Goal: Find specific page/section: Find specific page/section

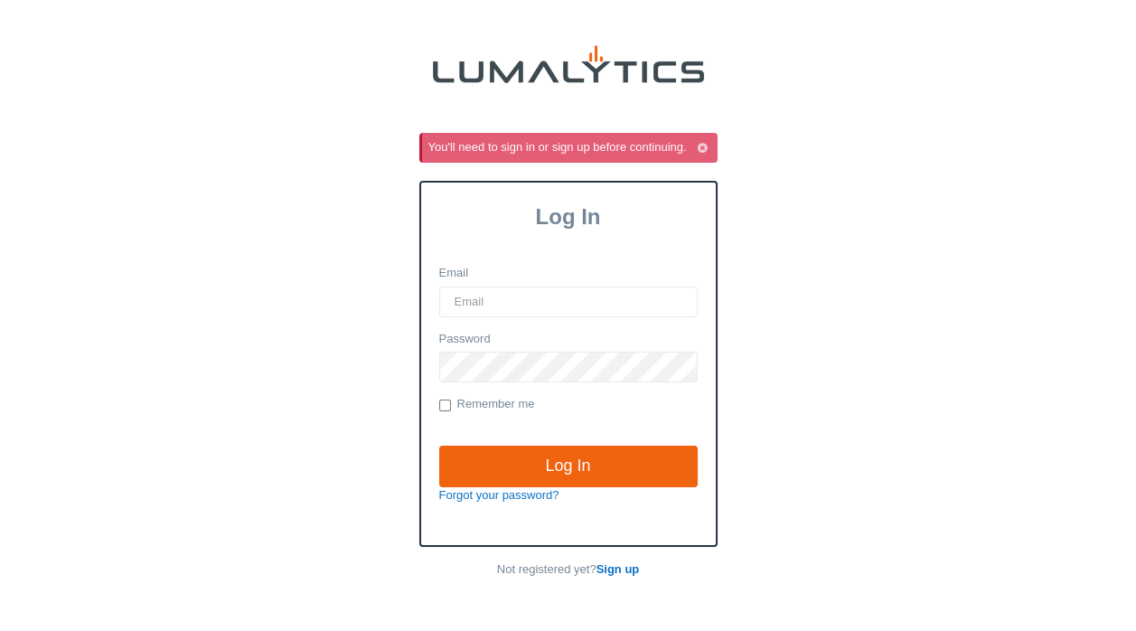
click at [504, 297] on input "Email" at bounding box center [568, 302] width 259 height 31
type input "[EMAIL_ADDRESS][DOMAIN_NAME]"
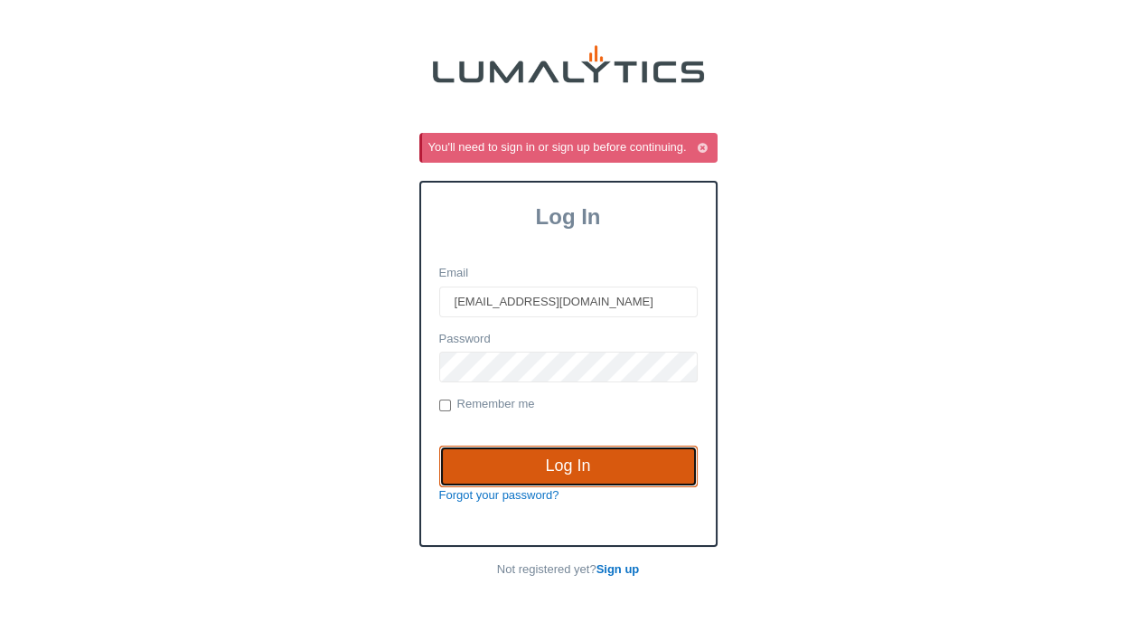
click at [537, 465] on input "Log In" at bounding box center [568, 467] width 259 height 42
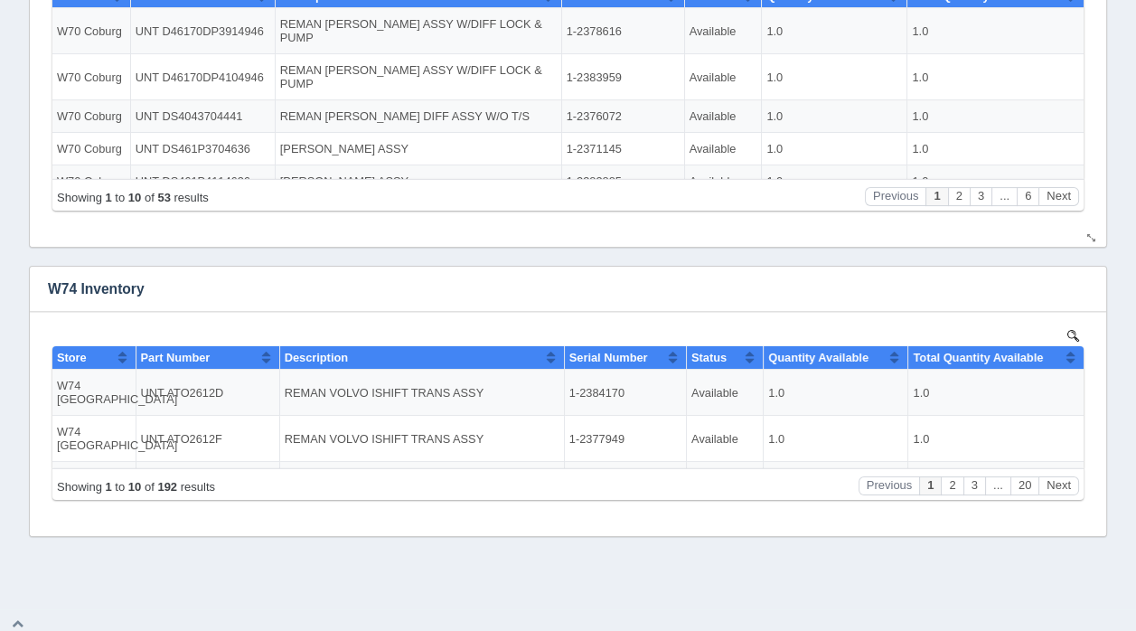
scroll to position [604, 0]
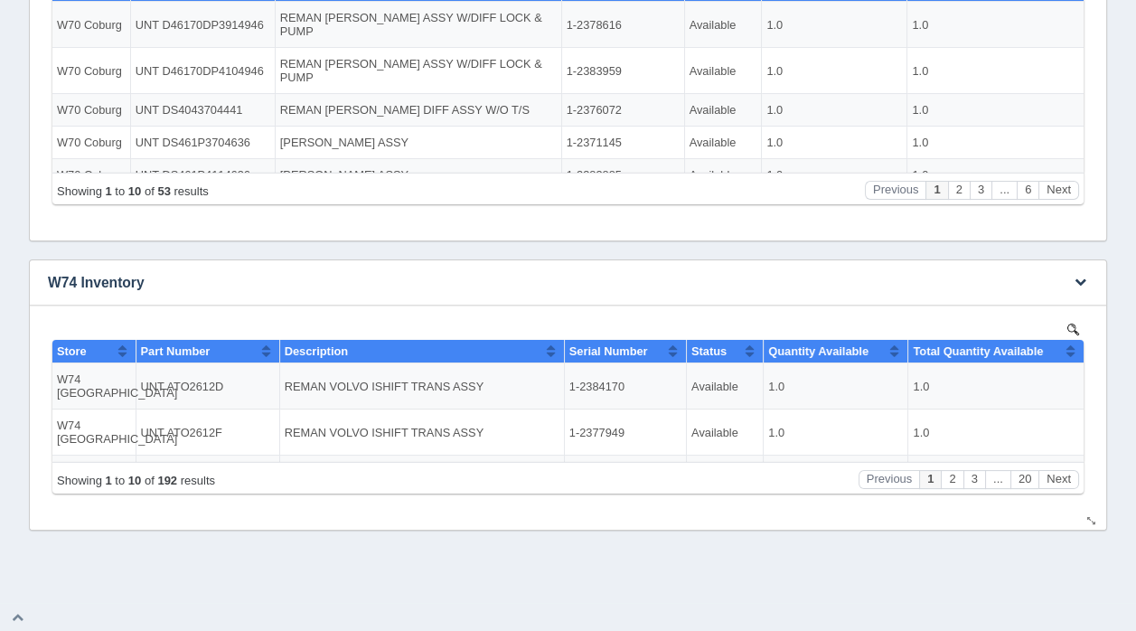
click at [1071, 326] on img at bounding box center [1074, 329] width 12 height 12
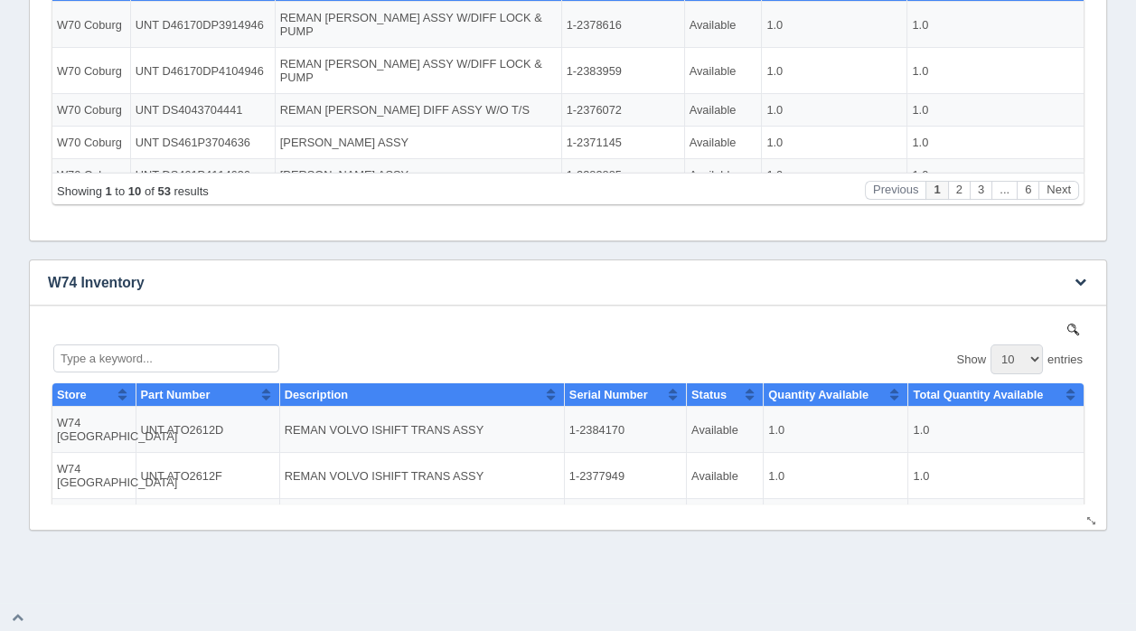
click at [1068, 329] on img at bounding box center [1074, 329] width 12 height 12
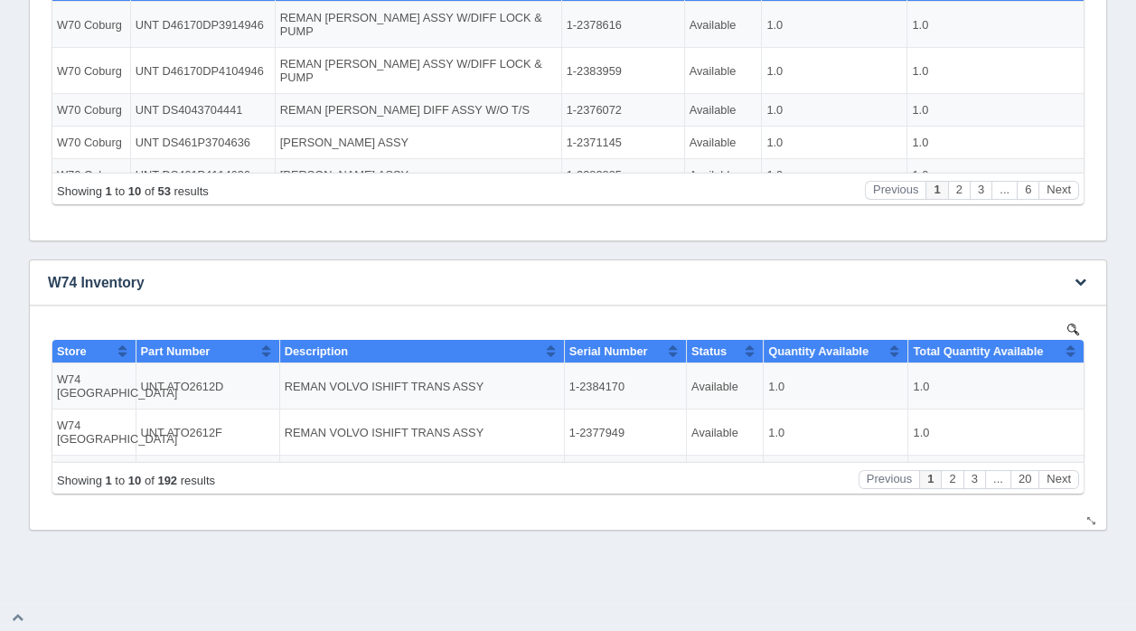
click at [1070, 324] on img at bounding box center [1074, 329] width 12 height 12
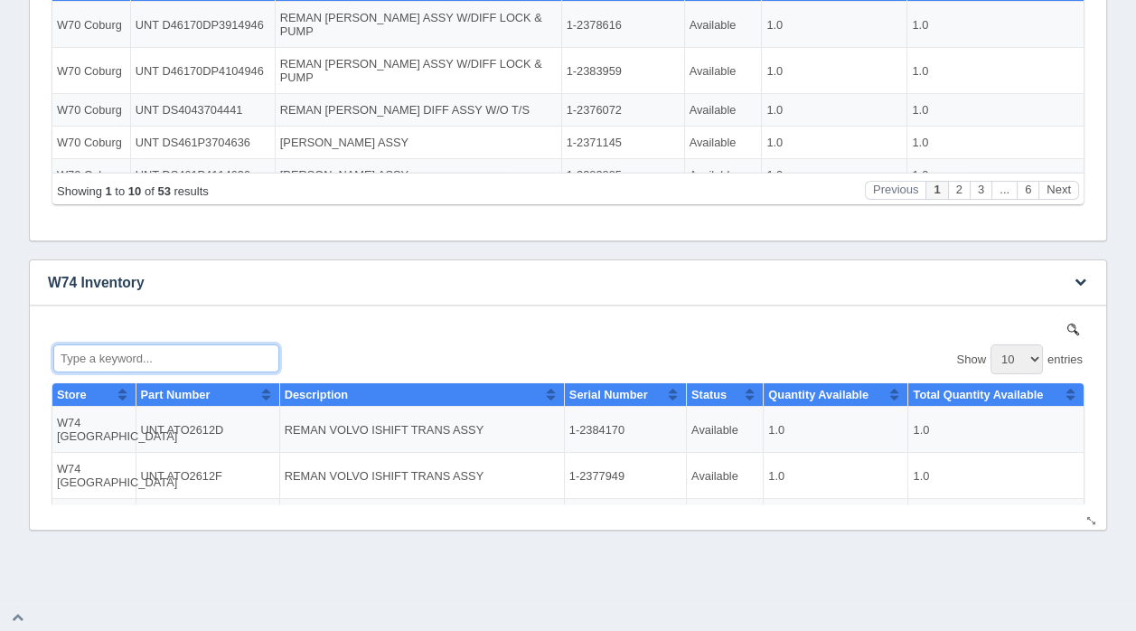
click at [142, 356] on input "Type a keyword..." at bounding box center [166, 358] width 226 height 28
type input "r"
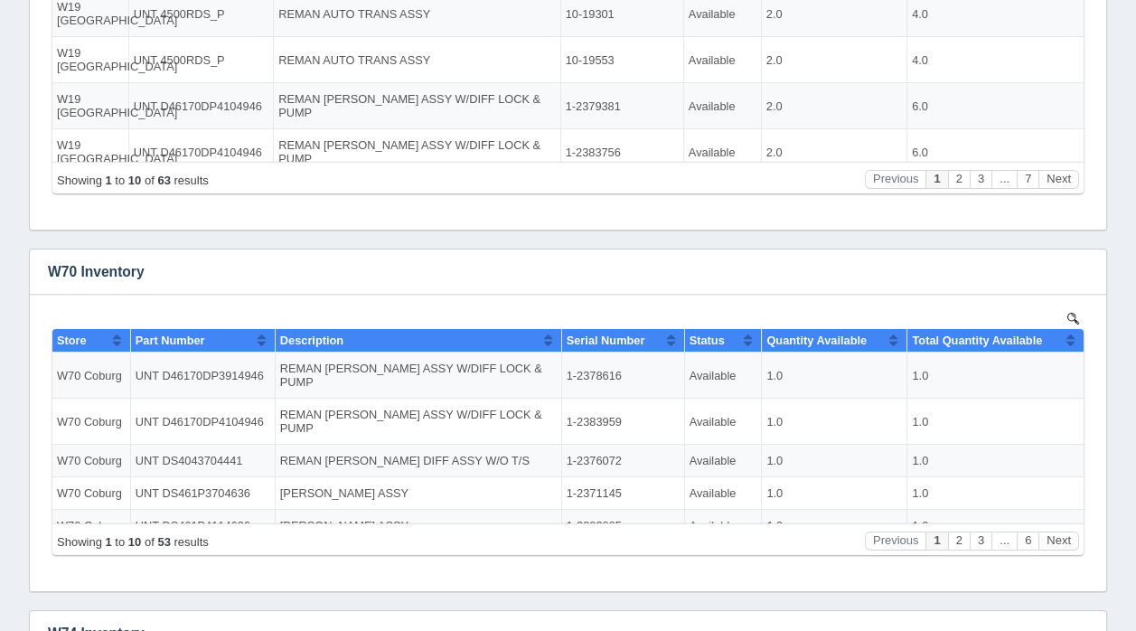
scroll to position [242, 0]
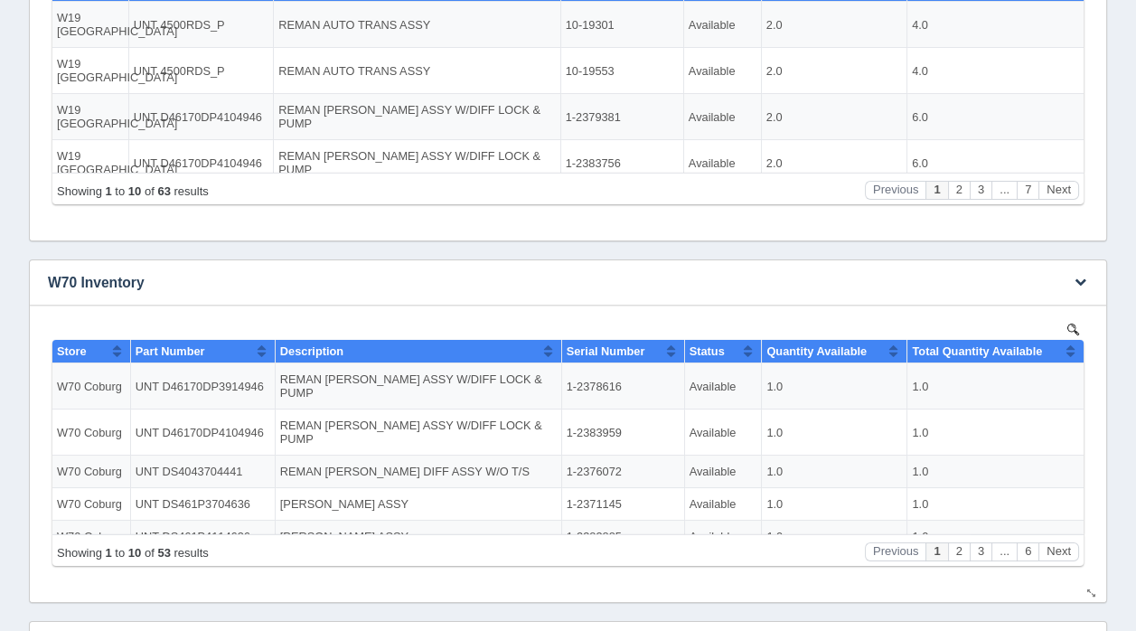
click at [1071, 324] on img at bounding box center [1074, 329] width 12 height 12
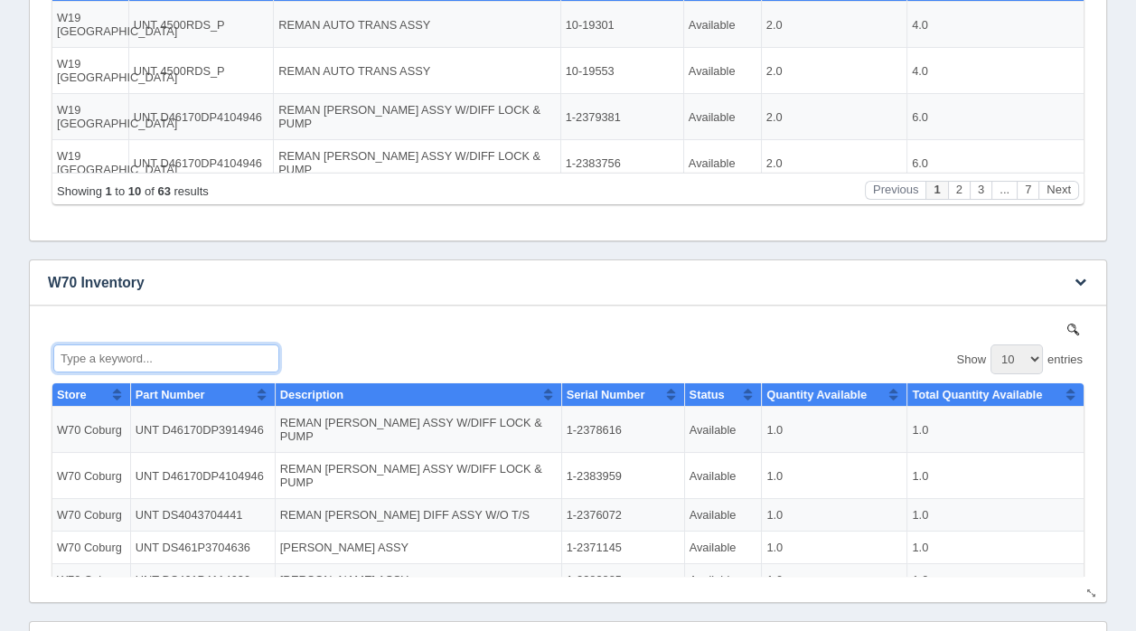
click at [166, 352] on input "Type a keyword..." at bounding box center [166, 358] width 226 height 28
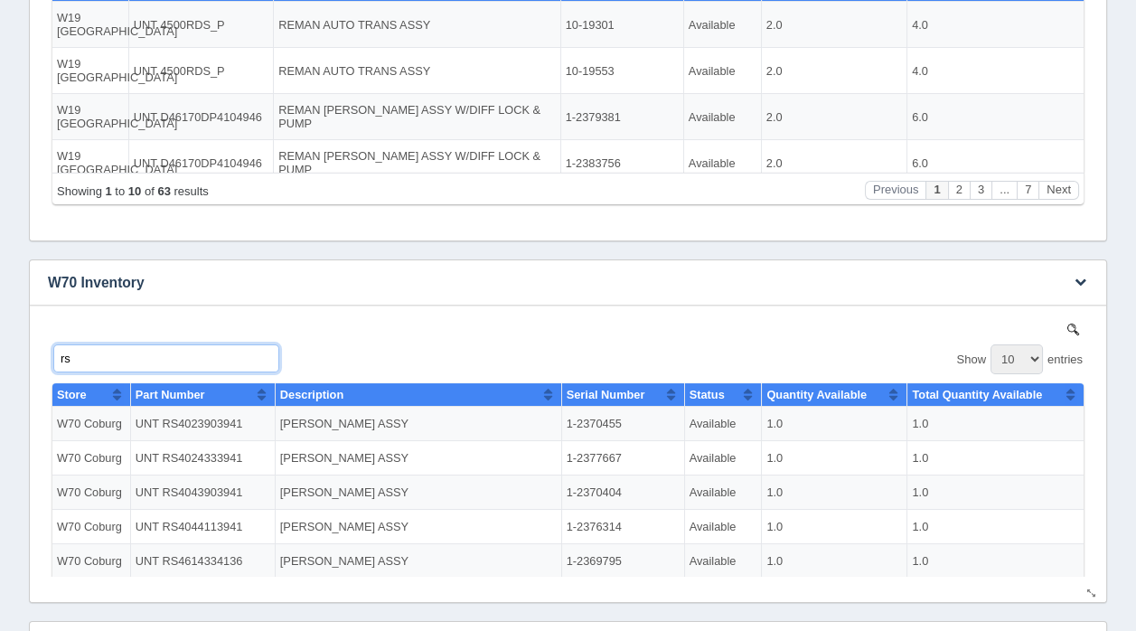
type input "r"
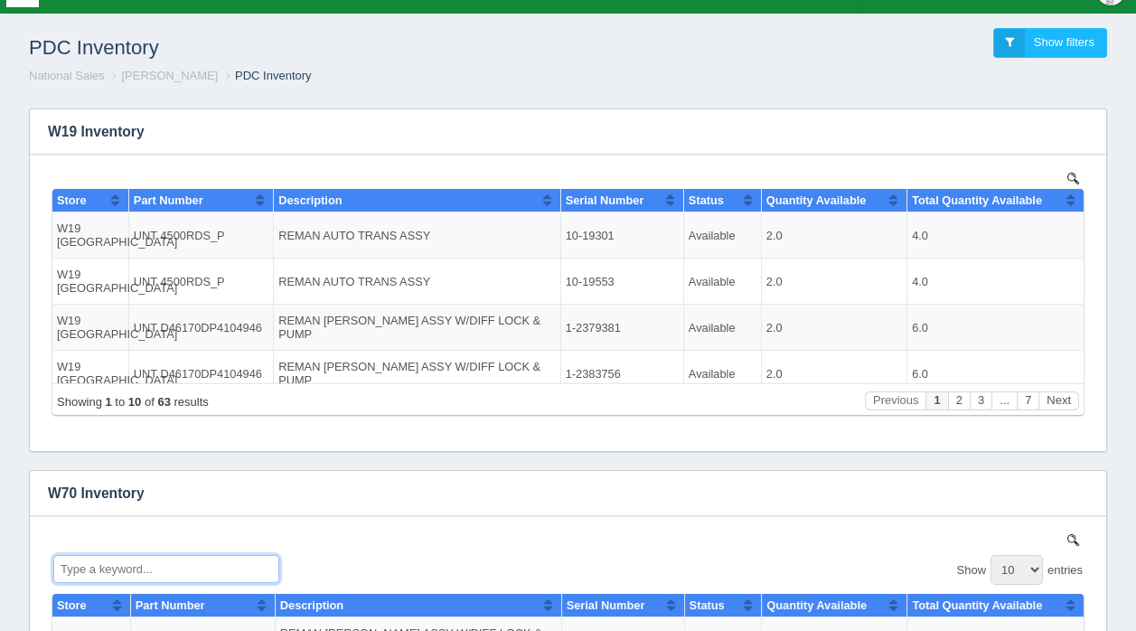
scroll to position [25, 0]
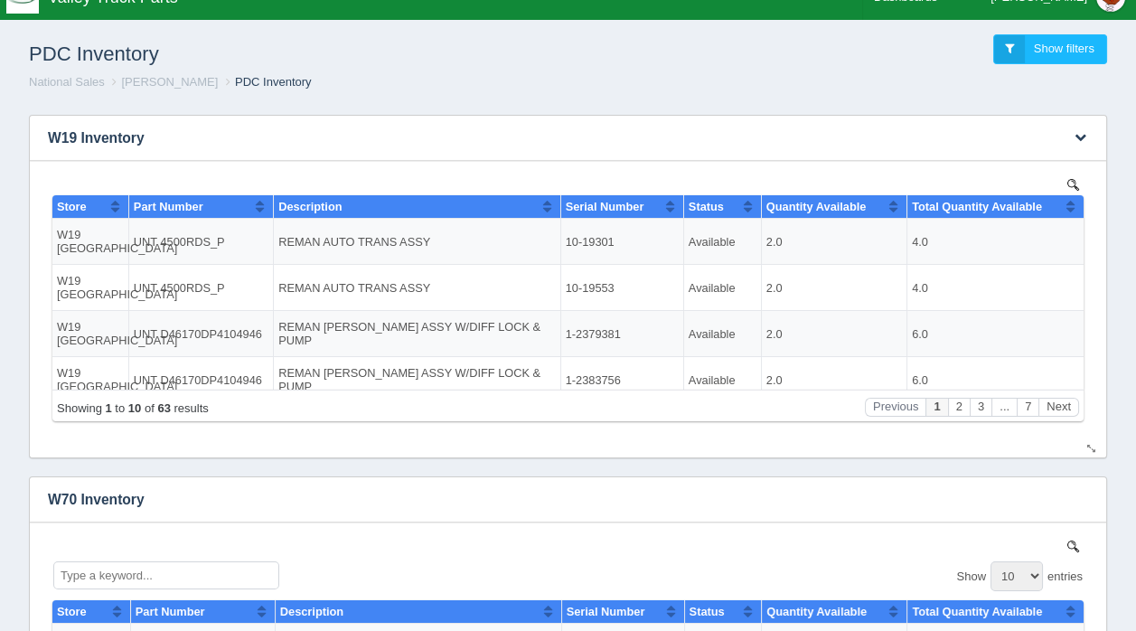
click at [1070, 182] on img at bounding box center [1074, 184] width 12 height 12
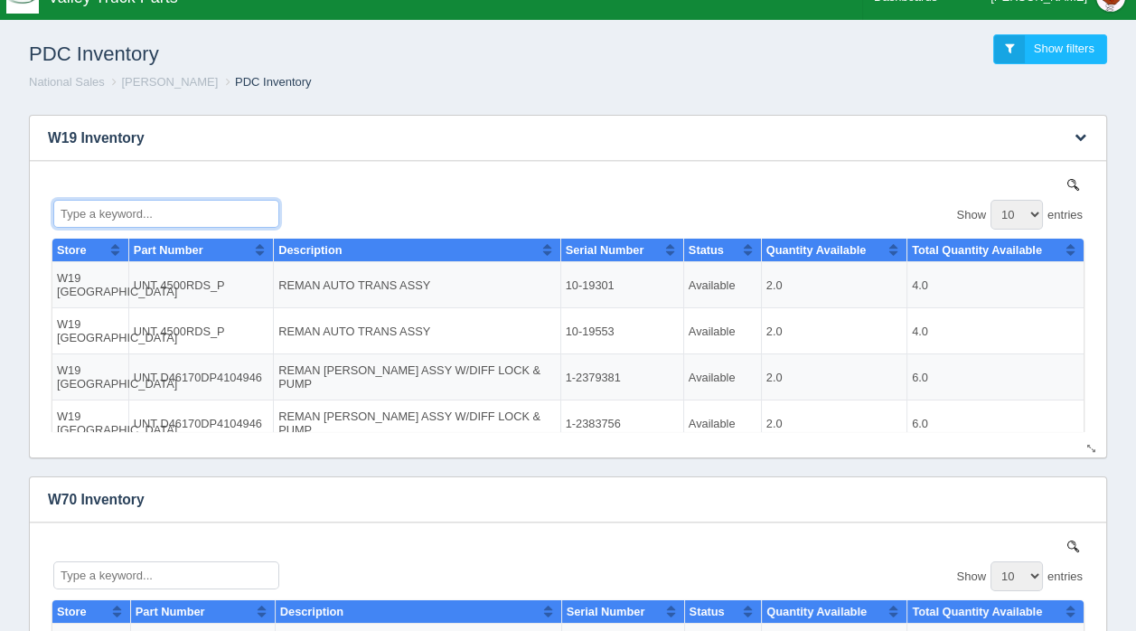
click at [163, 208] on input "Type a keyword..." at bounding box center [166, 213] width 226 height 28
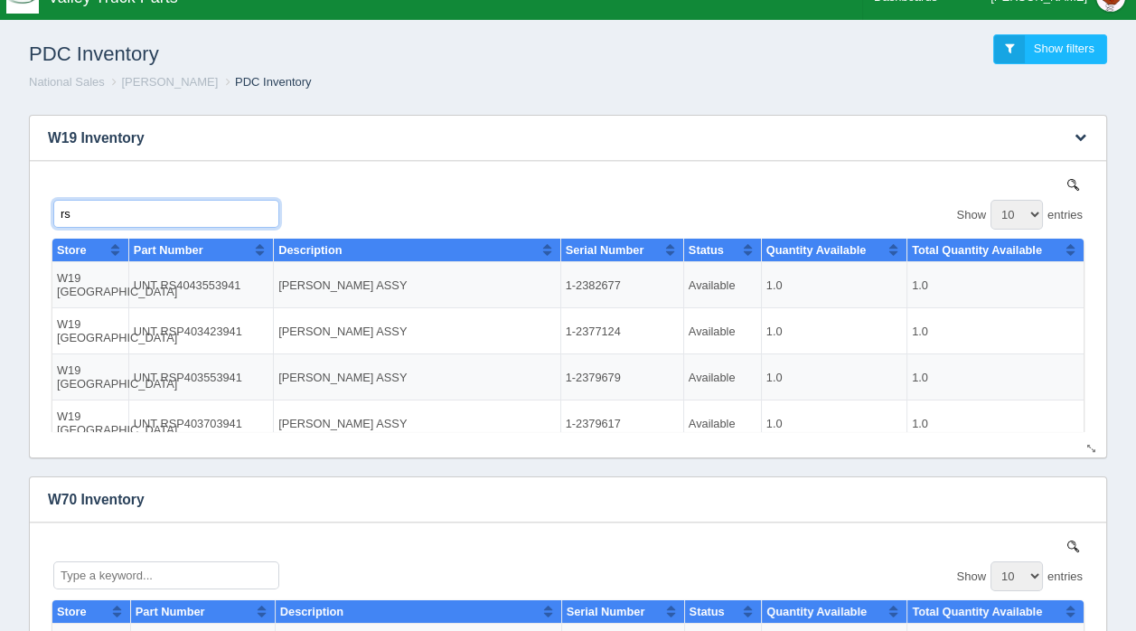
type input "r"
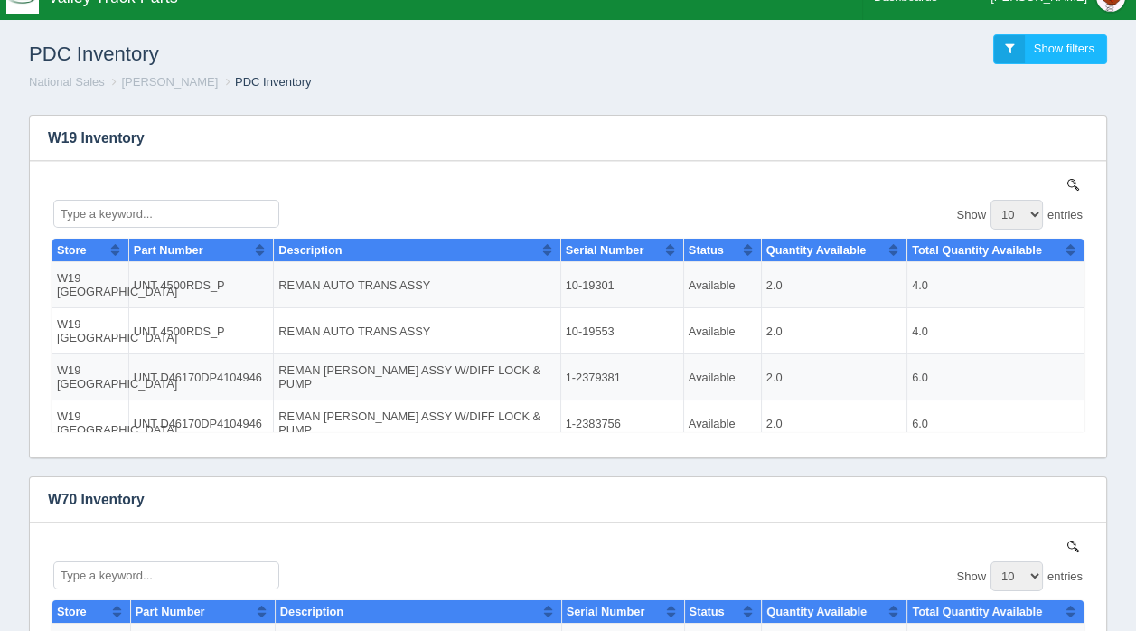
click at [463, 48] on h1 "PDC Inventory" at bounding box center [299, 54] width 540 height 40
